Goal: Information Seeking & Learning: Learn about a topic

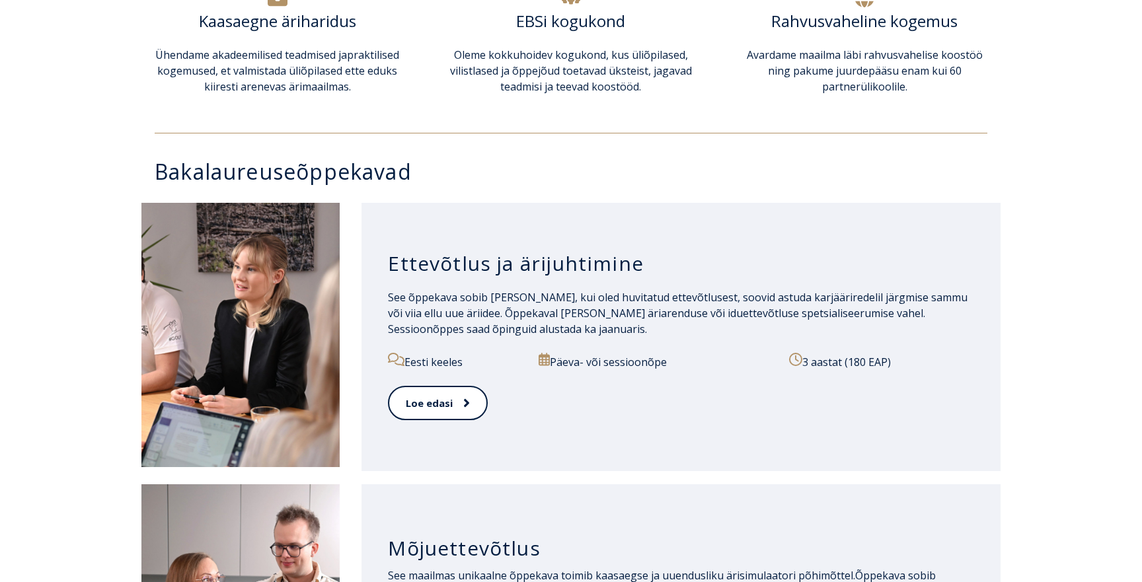
scroll to position [530, 0]
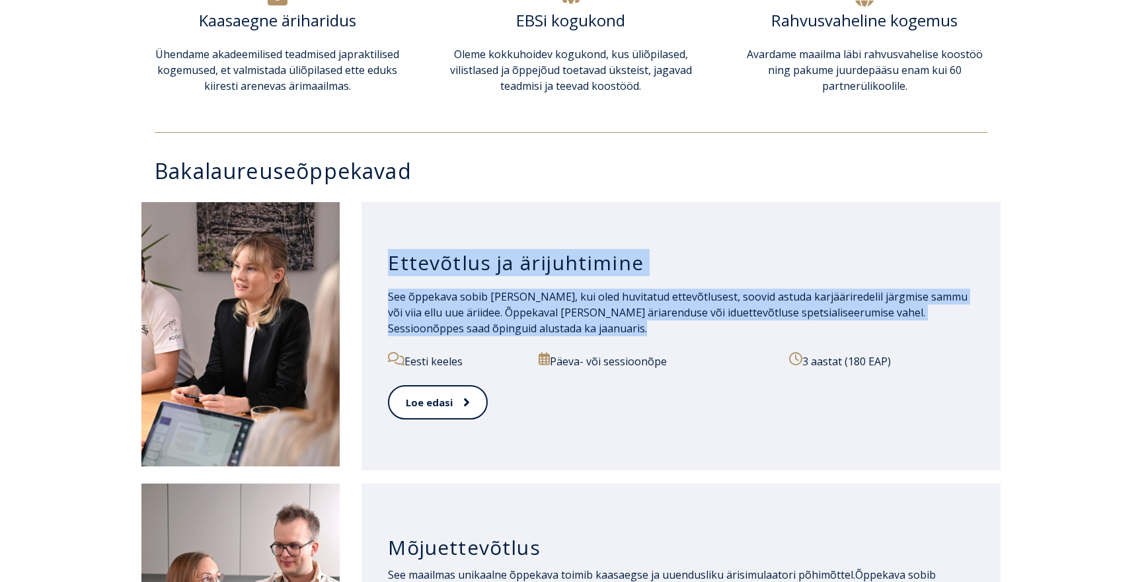
drag, startPoint x: 387, startPoint y: 262, endPoint x: 720, endPoint y: 336, distance: 341.3
click at [728, 336] on div "Ettevõtlus ja ärijuhtimine See õppekava sobib [PERSON_NAME], kui oled huvitatud…" at bounding box center [681, 336] width 639 height 268
copy div "Ettevõtlus ja ärijuhtimine See õppekava sobib [PERSON_NAME], kui oled huvitatud…"
drag, startPoint x: 444, startPoint y: 361, endPoint x: 916, endPoint y: 362, distance: 472.7
click at [916, 362] on div "Eesti keeles Päeva- või sessioonõpe 3 aastat (180 EAP)" at bounding box center [681, 368] width 586 height 33
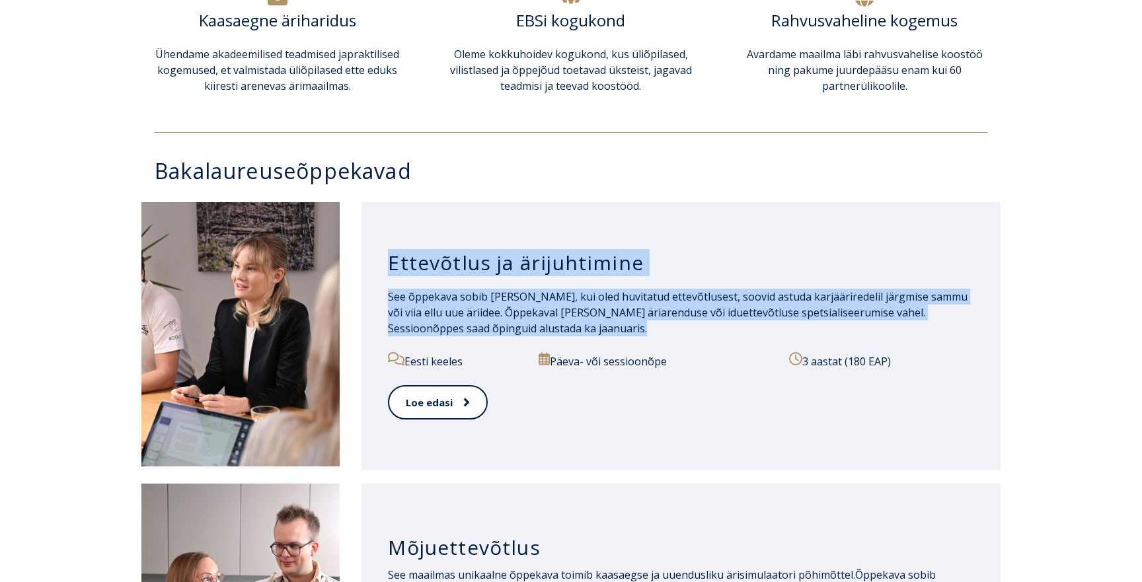
copy div "Eesti keeles Päeva- või sessioonõpe 3 aastat (180 EAP)"
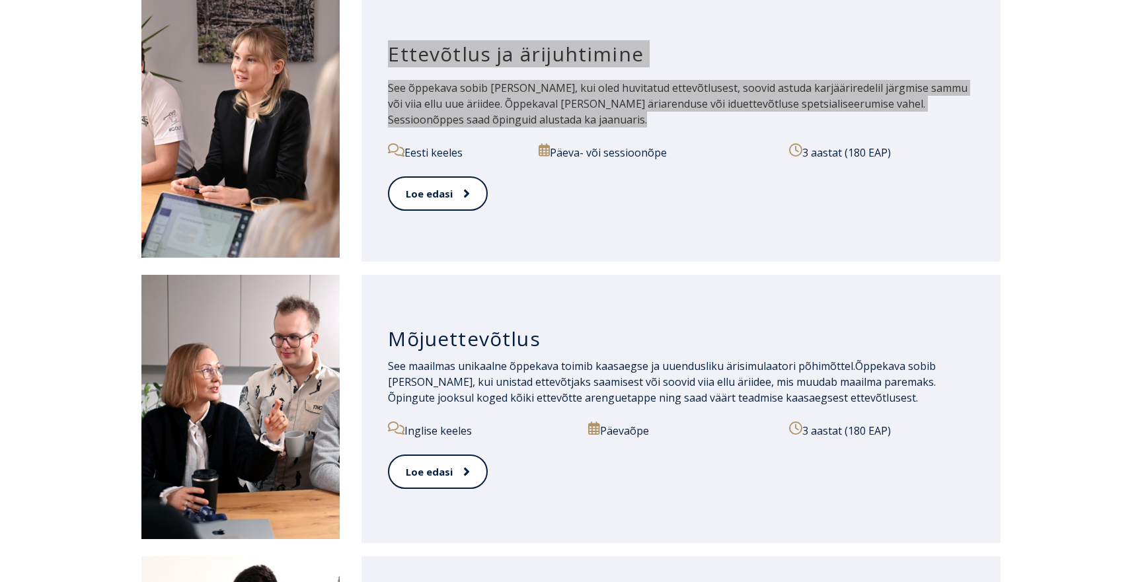
scroll to position [750, 0]
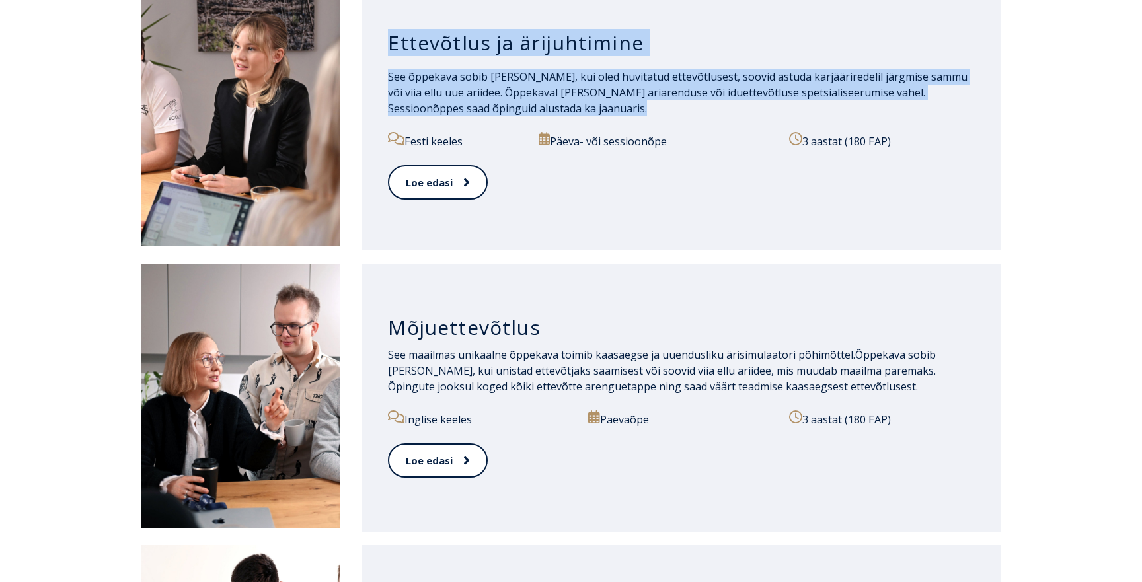
click at [463, 330] on h3 "Mõjuettevõtlus" at bounding box center [681, 327] width 586 height 25
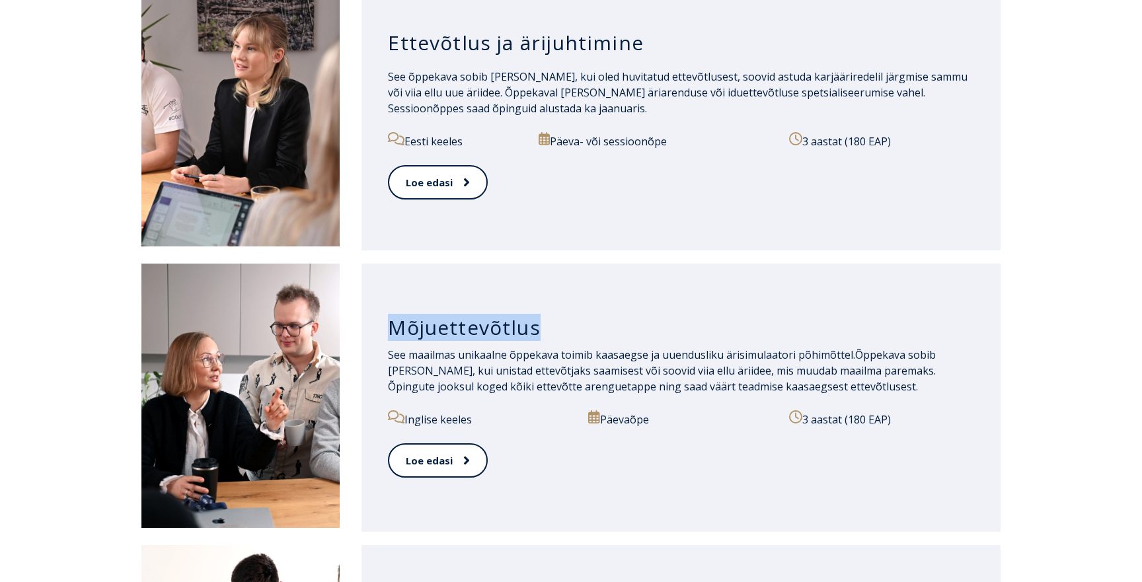
click at [463, 330] on h3 "Mõjuettevõtlus" at bounding box center [681, 327] width 586 height 25
copy h3 "Mõjuettevõtlus"
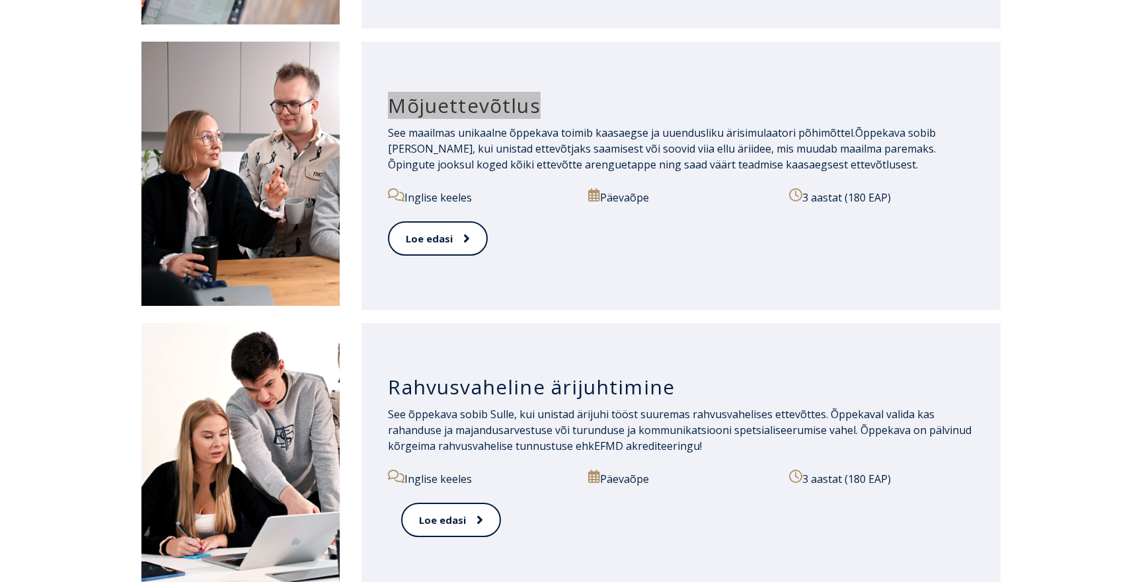
scroll to position [978, 0]
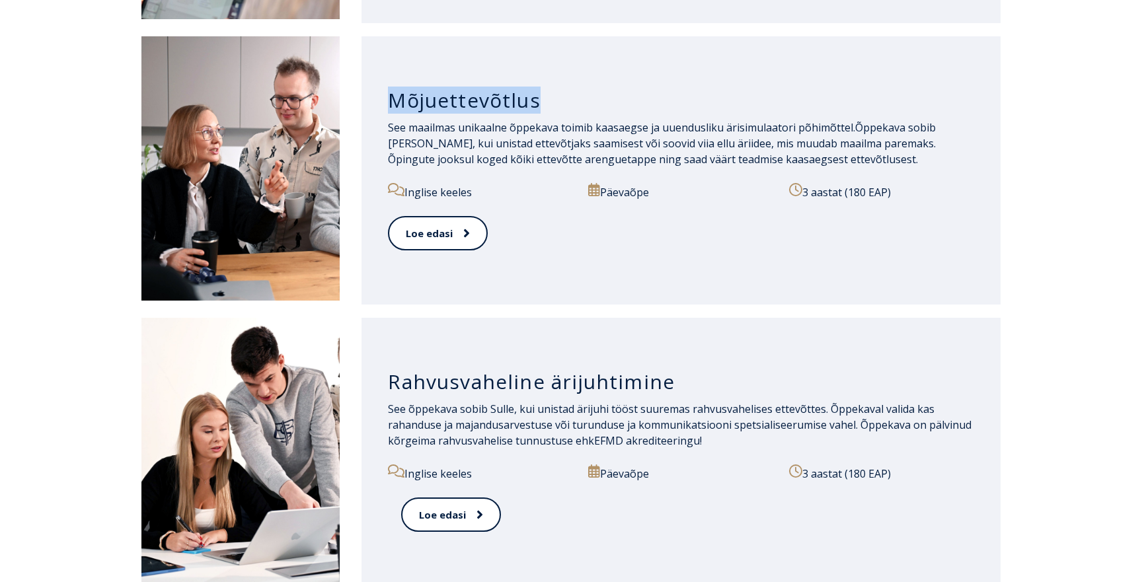
click at [477, 384] on h3 "Rahvusvaheline ärijuhtimine" at bounding box center [681, 382] width 586 height 25
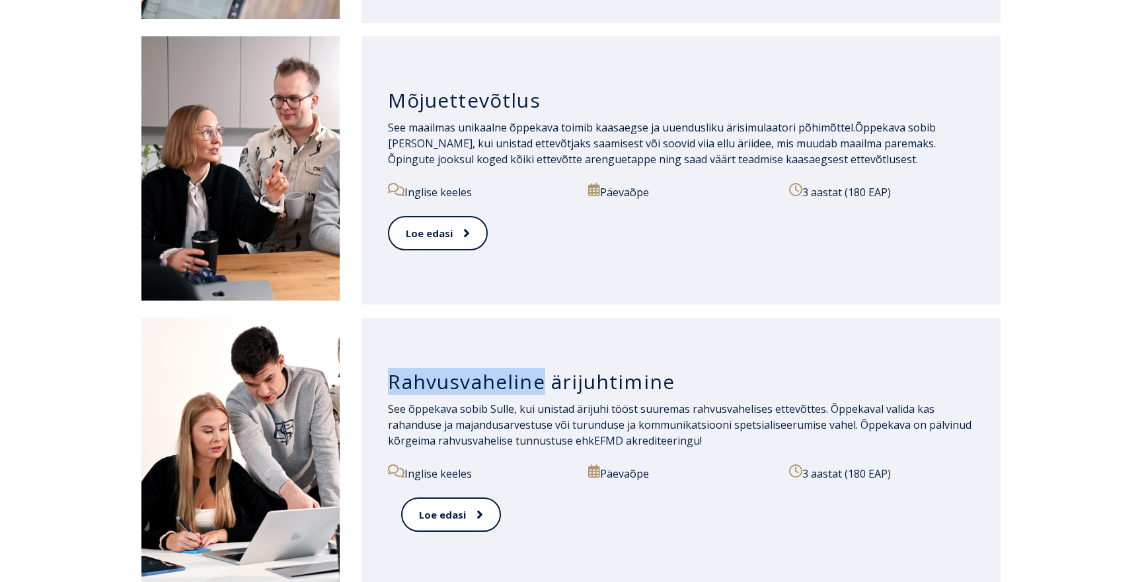
click at [477, 384] on h3 "Rahvusvaheline ärijuhtimine" at bounding box center [681, 382] width 586 height 25
copy div "Rahvusvaheline ärijuhtimine"
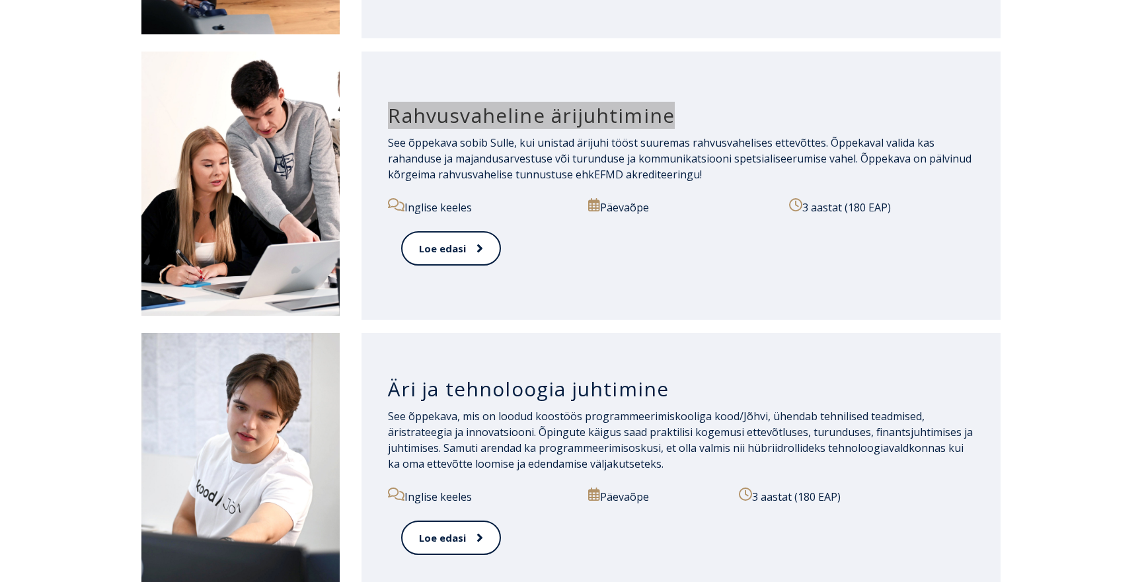
scroll to position [1247, 0]
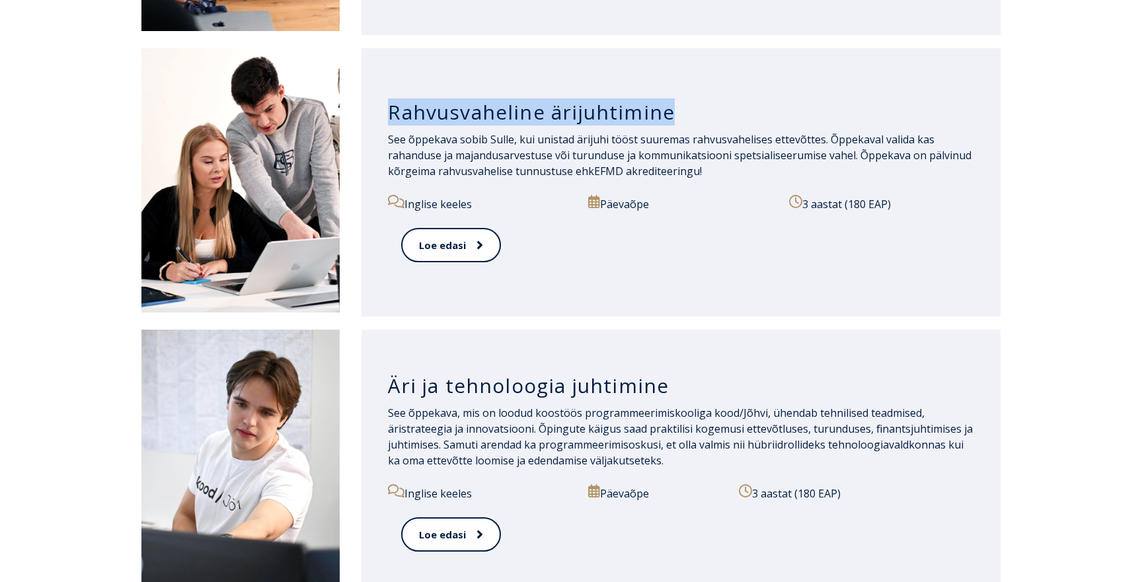
click at [555, 391] on h3 "Äri ja tehnoloogia juhtimine" at bounding box center [681, 386] width 586 height 25
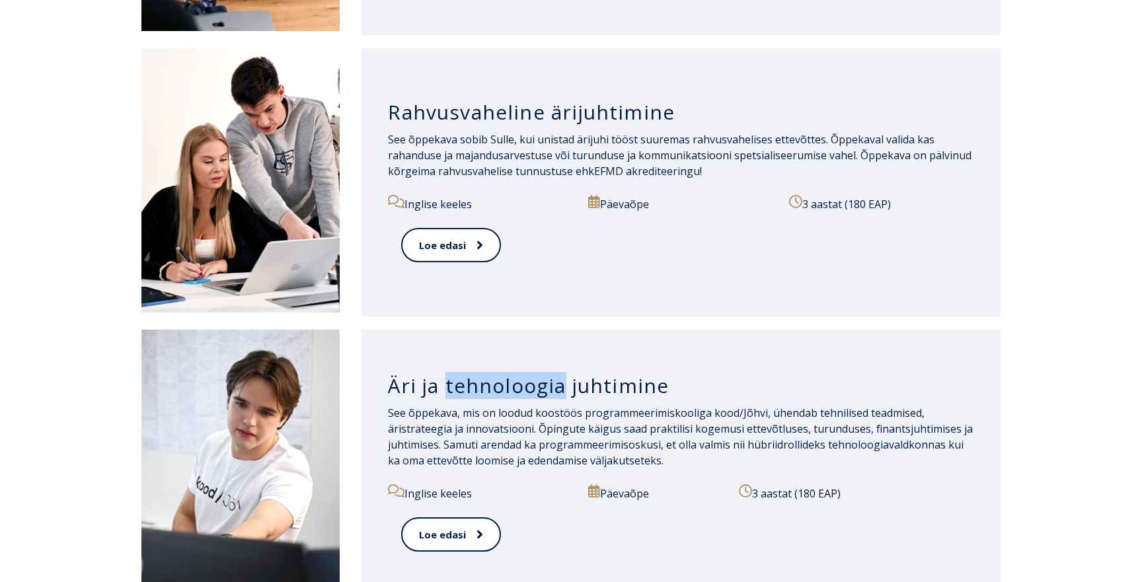
click at [555, 391] on h3 "Äri ja tehnoloogia juhtimine" at bounding box center [681, 386] width 586 height 25
copy div "Äri ja tehnoloogia juhtimine"
click at [482, 382] on h3 "Äri ja tehnoloogia juhtimine" at bounding box center [681, 386] width 586 height 25
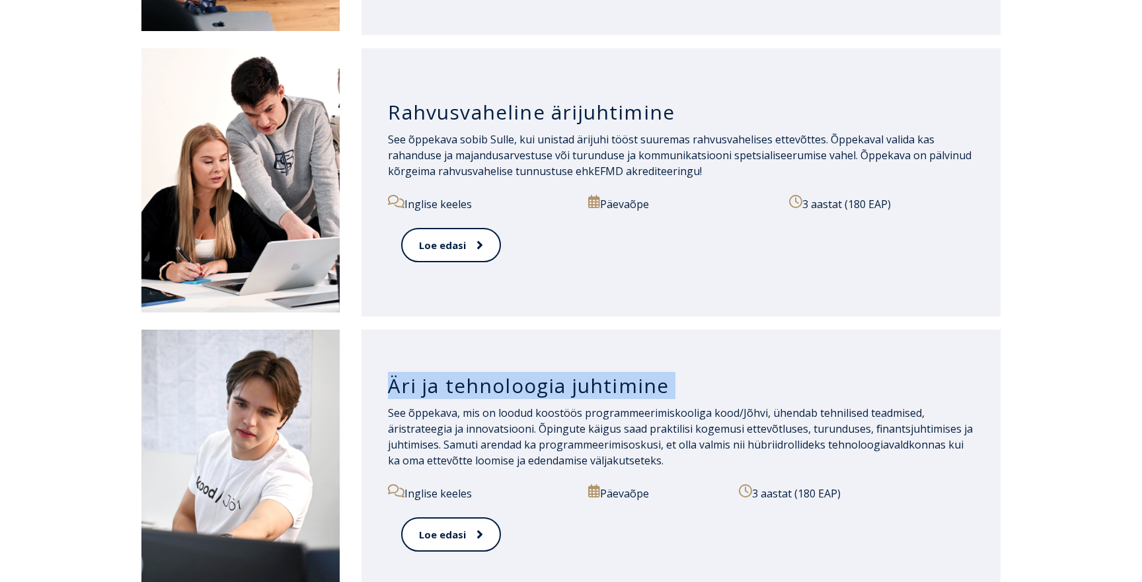
click at [482, 382] on h3 "Äri ja tehnoloogia juhtimine" at bounding box center [681, 386] width 586 height 25
copy div "Äri ja tehnoloogia juhtimine"
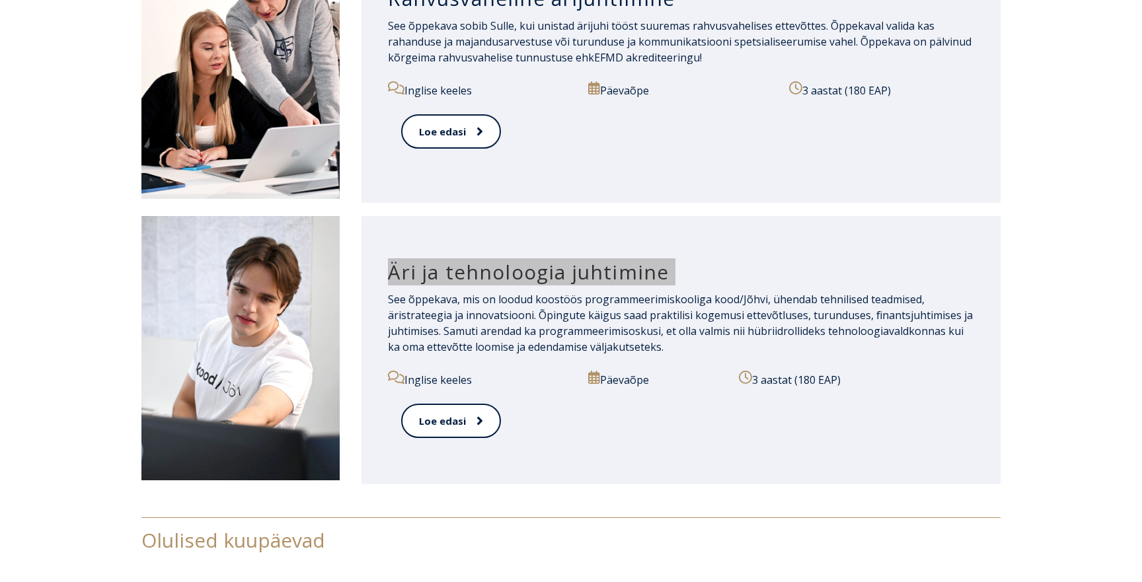
scroll to position [1364, 0]
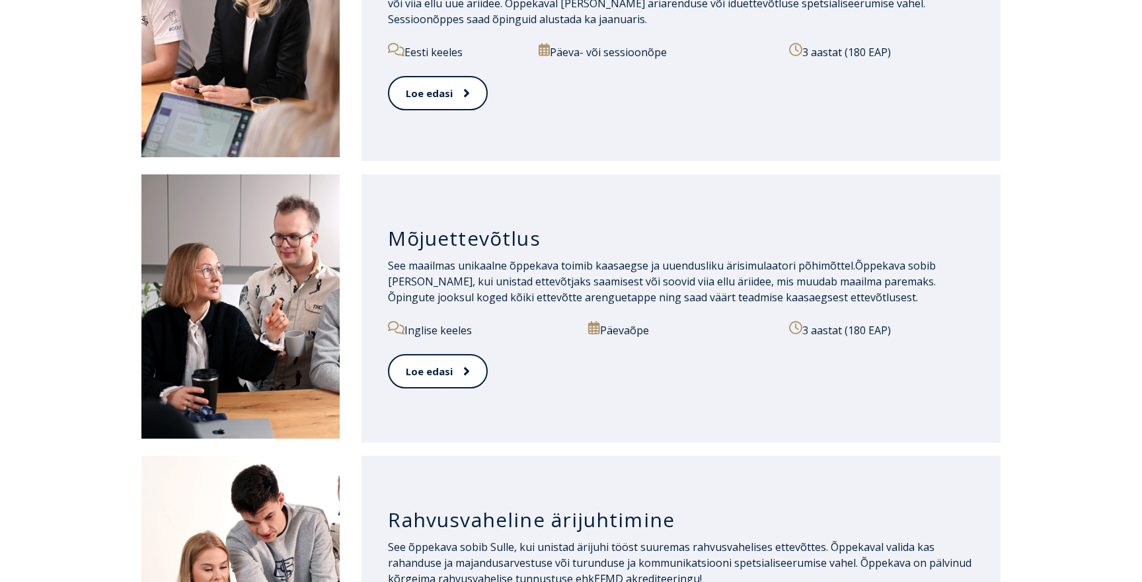
click at [436, 269] on span "See maailmas unikaalne õppekava toimib kaasaegse ja uuendusliku ärisimulaatori …" at bounding box center [621, 265] width 467 height 15
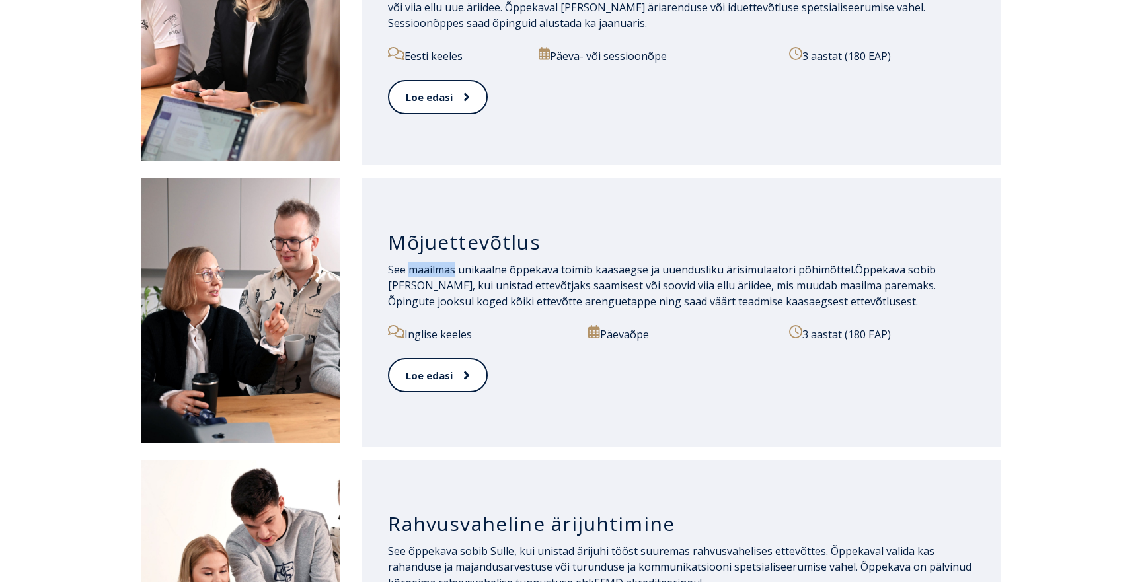
click at [436, 269] on span "See maailmas unikaalne õppekava toimib kaasaegse ja uuendusliku ärisimulaatori …" at bounding box center [621, 269] width 467 height 15
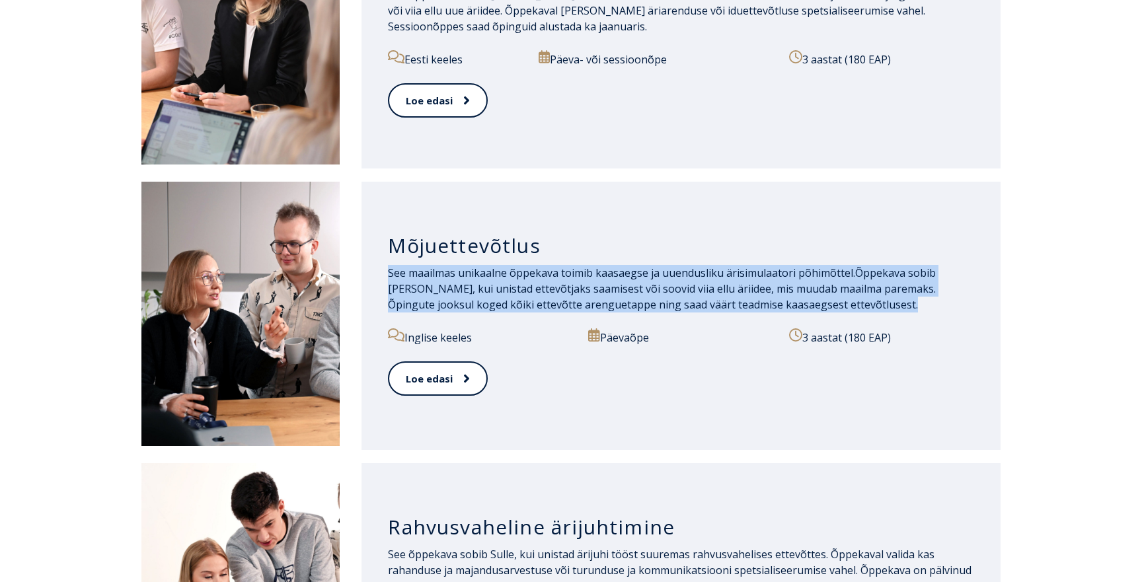
click at [436, 269] on span "See maailmas unikaalne õppekava toimib kaasaegse ja uuendusliku ärisimulaatori …" at bounding box center [621, 273] width 467 height 15
copy div "See maailmas unikaalne õppekava toimib kaasaegse ja uuendusliku ärisimulaatori …"
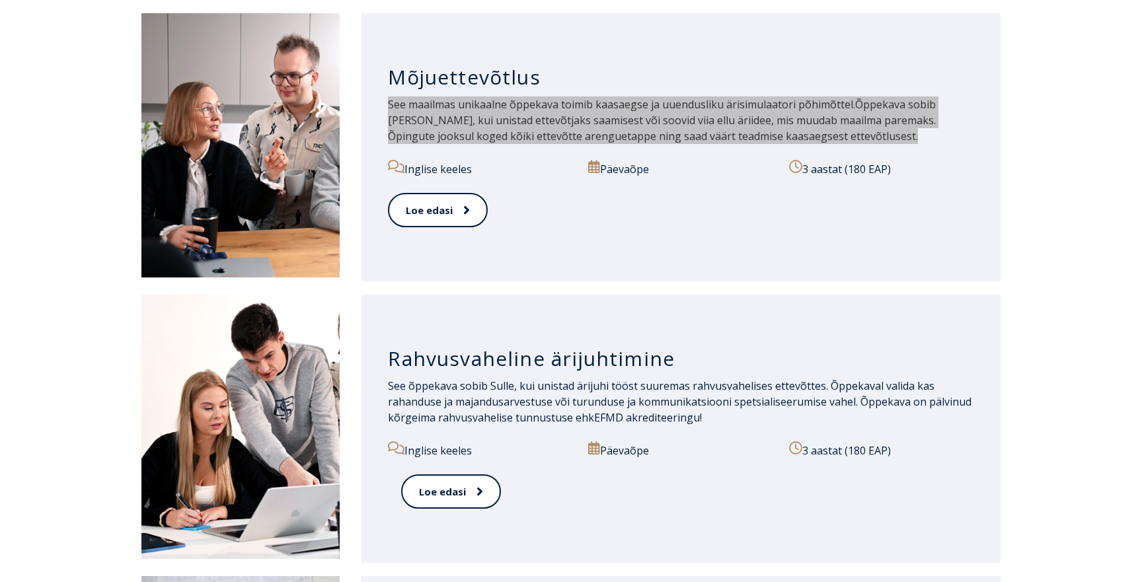
scroll to position [1015, 0]
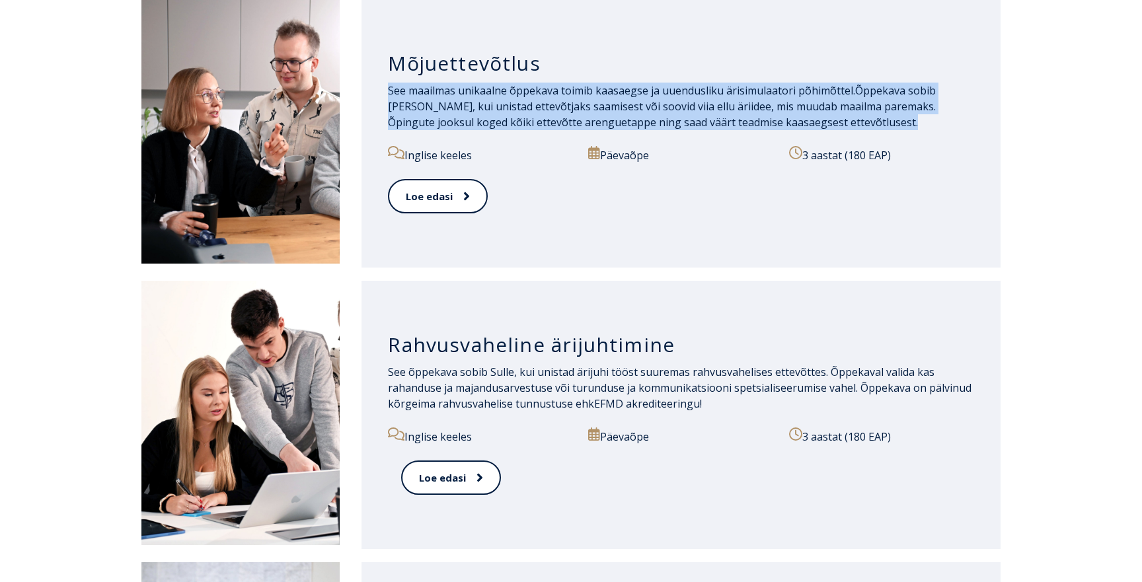
click at [622, 382] on span "See õppekava sobib Sulle, kui unistad ärijuhi tööst suuremas rahvusvahelises et…" at bounding box center [680, 388] width 584 height 46
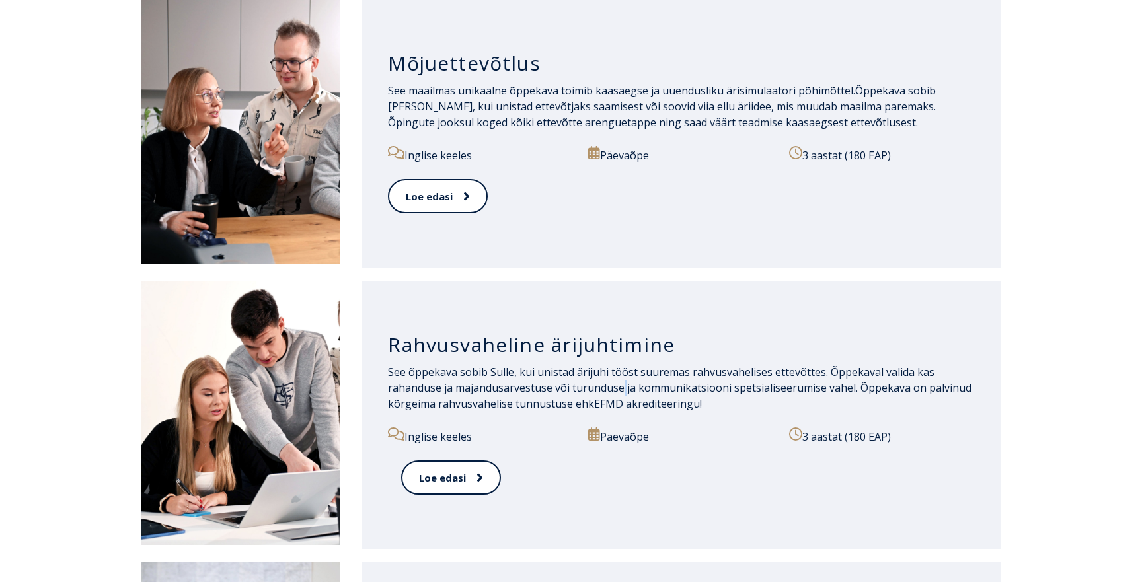
click at [622, 382] on span "See õppekava sobib Sulle, kui unistad ärijuhi tööst suuremas rahvusvahelises et…" at bounding box center [680, 388] width 584 height 46
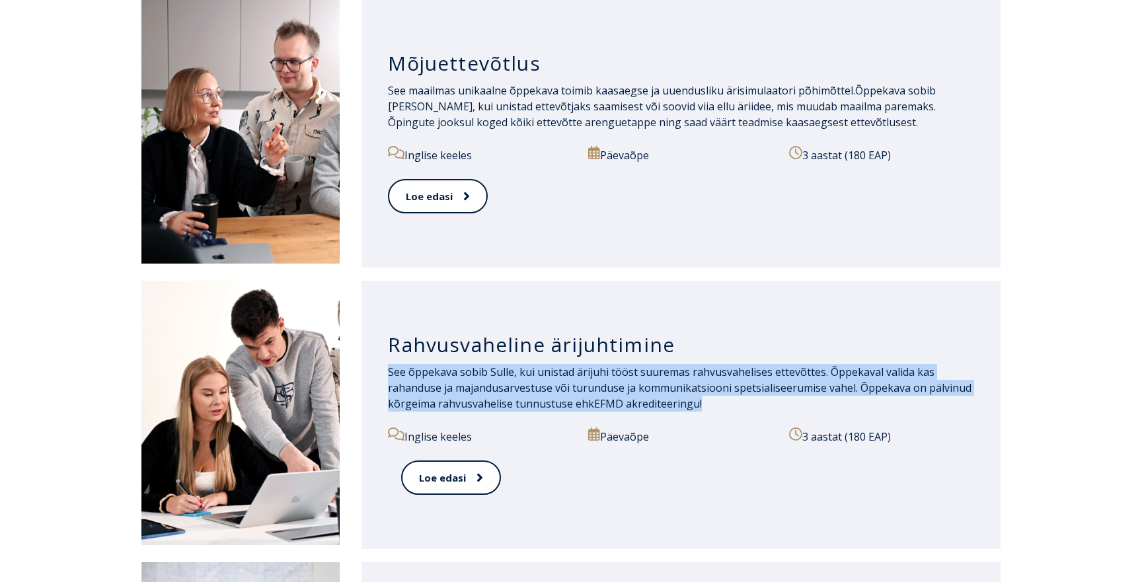
click at [622, 382] on span "See õppekava sobib Sulle, kui unistad ärijuhi tööst suuremas rahvusvahelises et…" at bounding box center [680, 388] width 584 height 46
copy div "See õppekava sobib Sulle, kui unistad ärijuhi tööst suuremas rahvusvahelises et…"
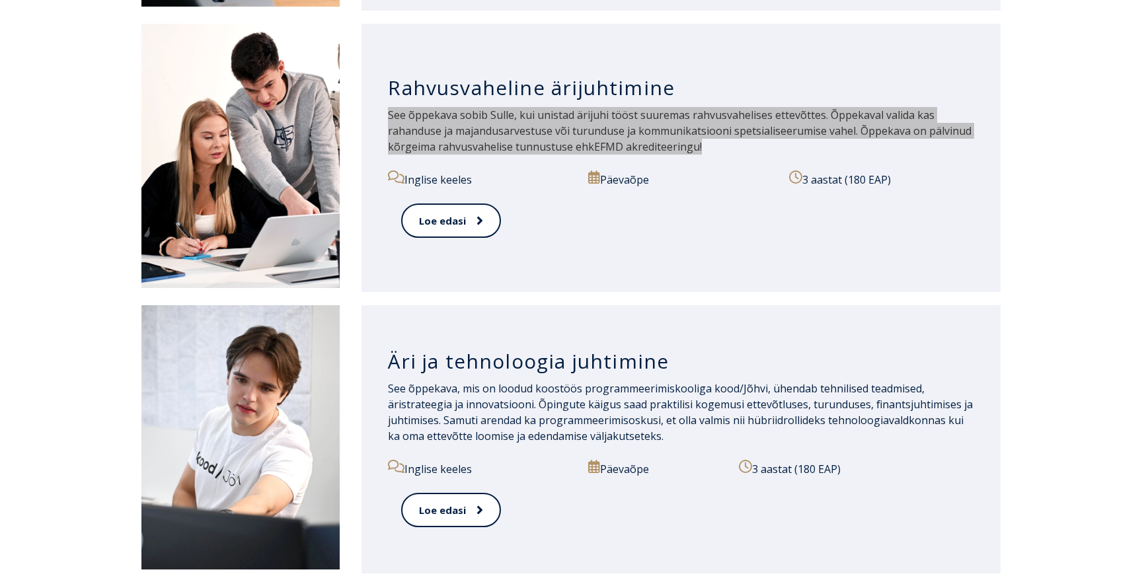
scroll to position [1273, 0]
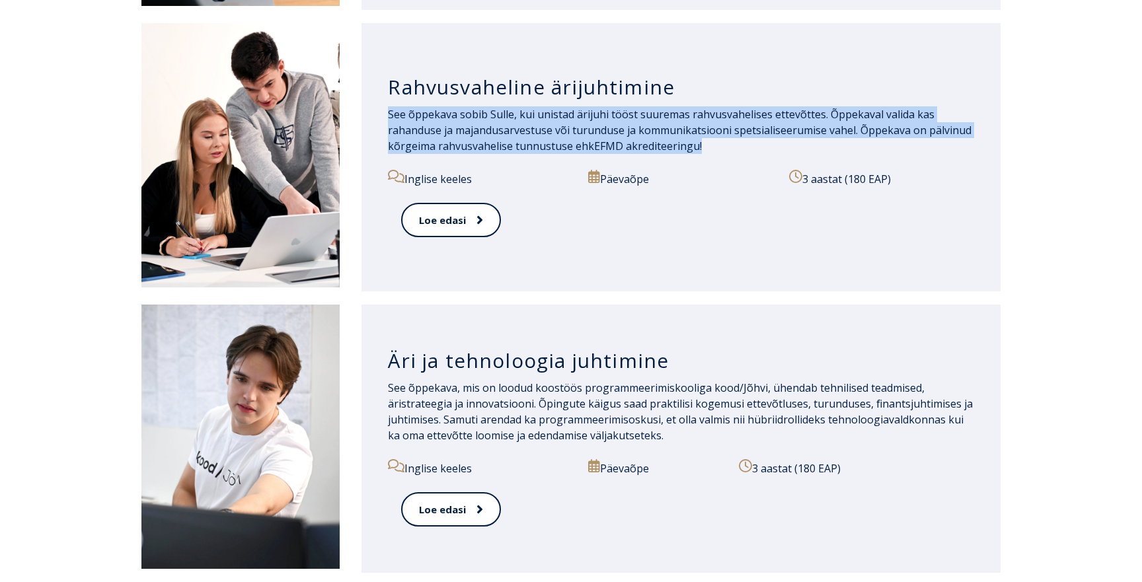
click at [505, 398] on p "See õppekava, mis on loodud koostöös programmeerimiskooliga kood/Jõhvi, ühendab…" at bounding box center [681, 411] width 586 height 63
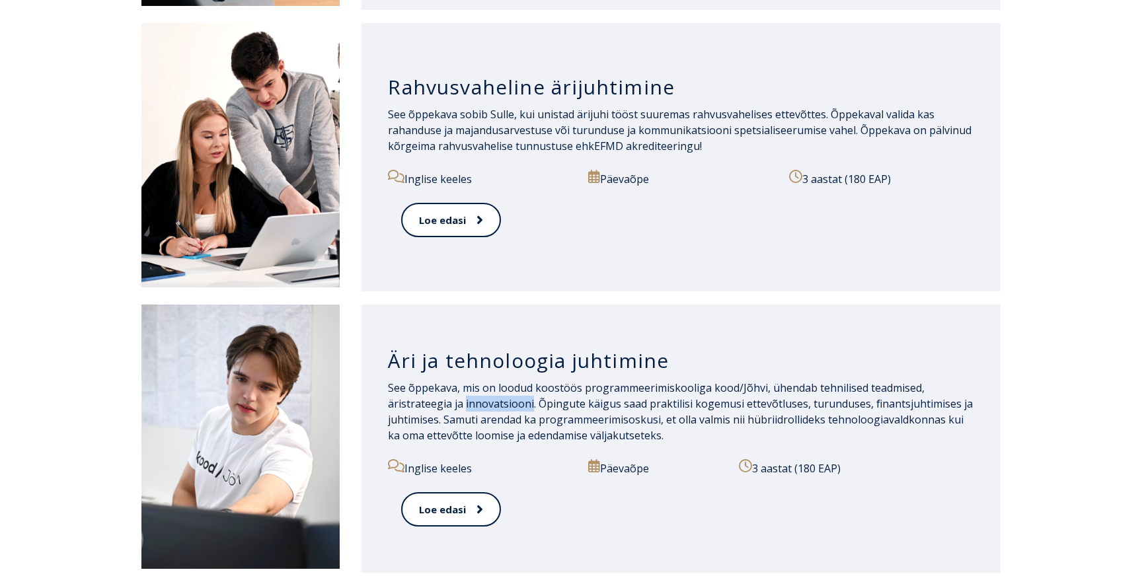
click at [505, 398] on p "See õppekava, mis on loodud koostöös programmeerimiskooliga kood/Jõhvi, ühendab…" at bounding box center [681, 411] width 586 height 63
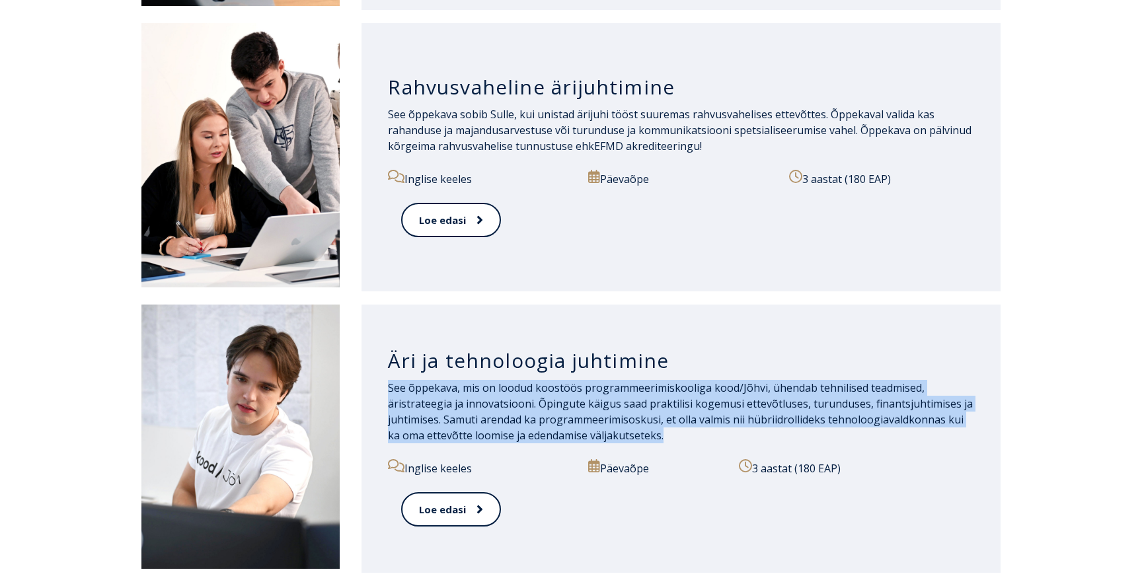
click at [505, 398] on p "See õppekava, mis on loodud koostöös programmeerimiskooliga kood/Jõhvi, ühendab…" at bounding box center [681, 411] width 586 height 63
copy div "See õppekava, mis on loodud koostöös programmeerimiskooliga kood/Jõhvi, ühendab…"
